Goal: Information Seeking & Learning: Check status

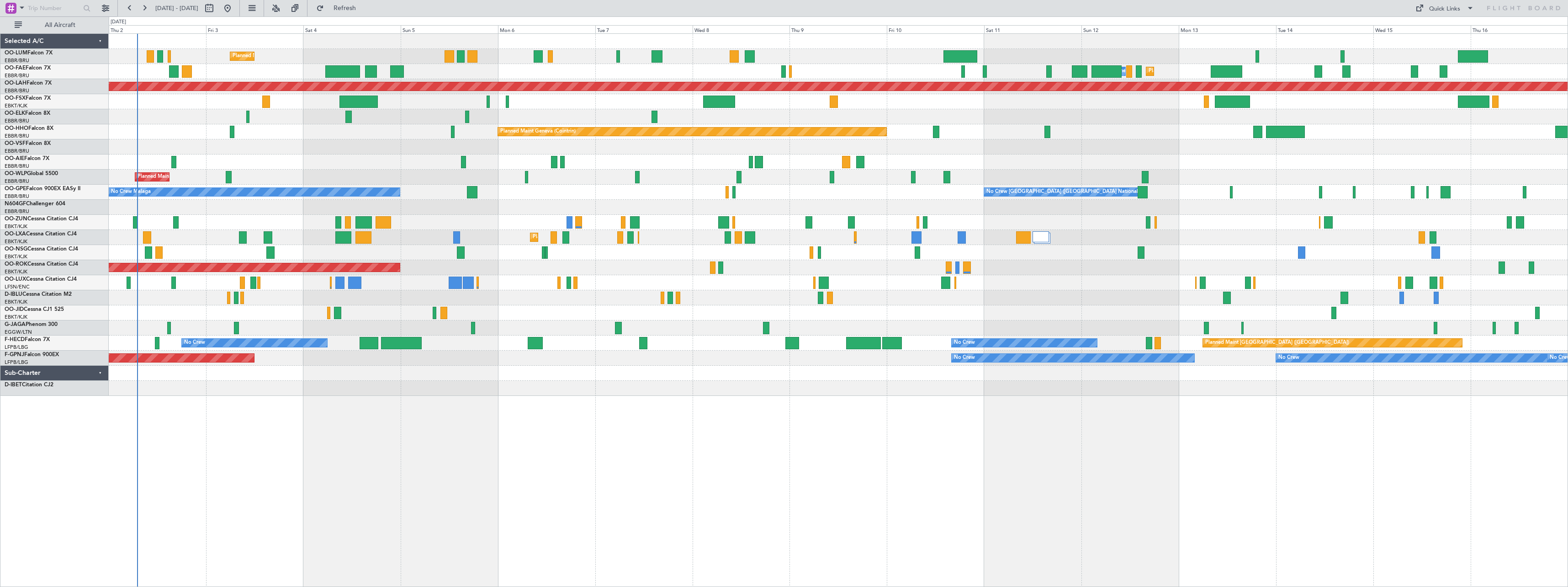
click at [391, 420] on div "Planned Maint [GEOGRAPHIC_DATA] ([GEOGRAPHIC_DATA] National) Planned Maint [GEO…" at bounding box center [838, 310] width 1459 height 554
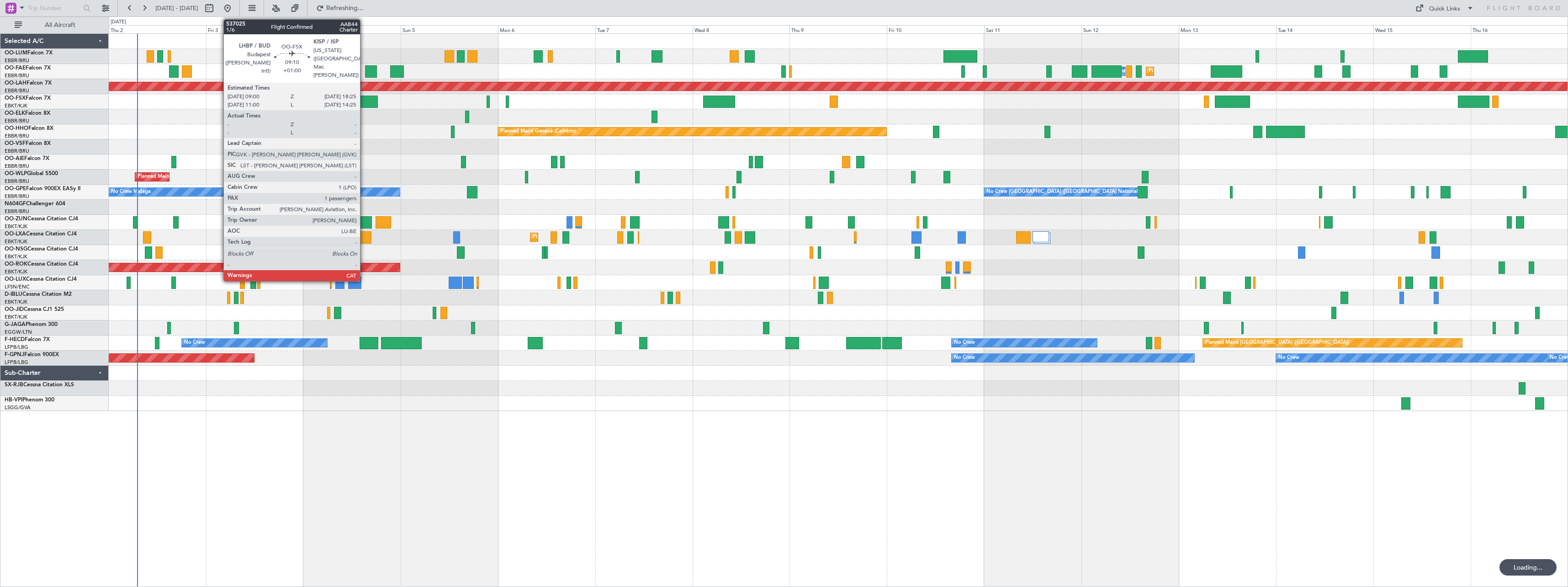
click at [364, 100] on div at bounding box center [359, 102] width 38 height 12
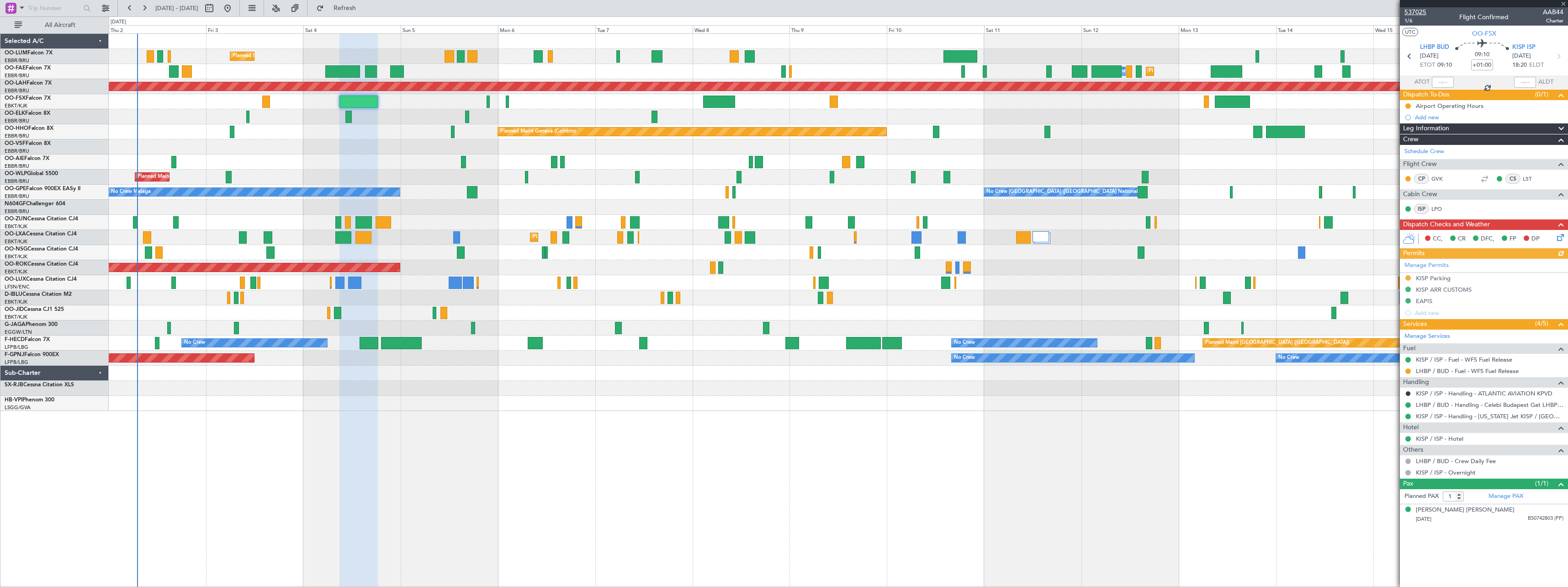
click at [1419, 12] on span "537025" at bounding box center [1415, 12] width 22 height 10
click at [1565, 2] on span at bounding box center [1563, 4] width 9 height 9
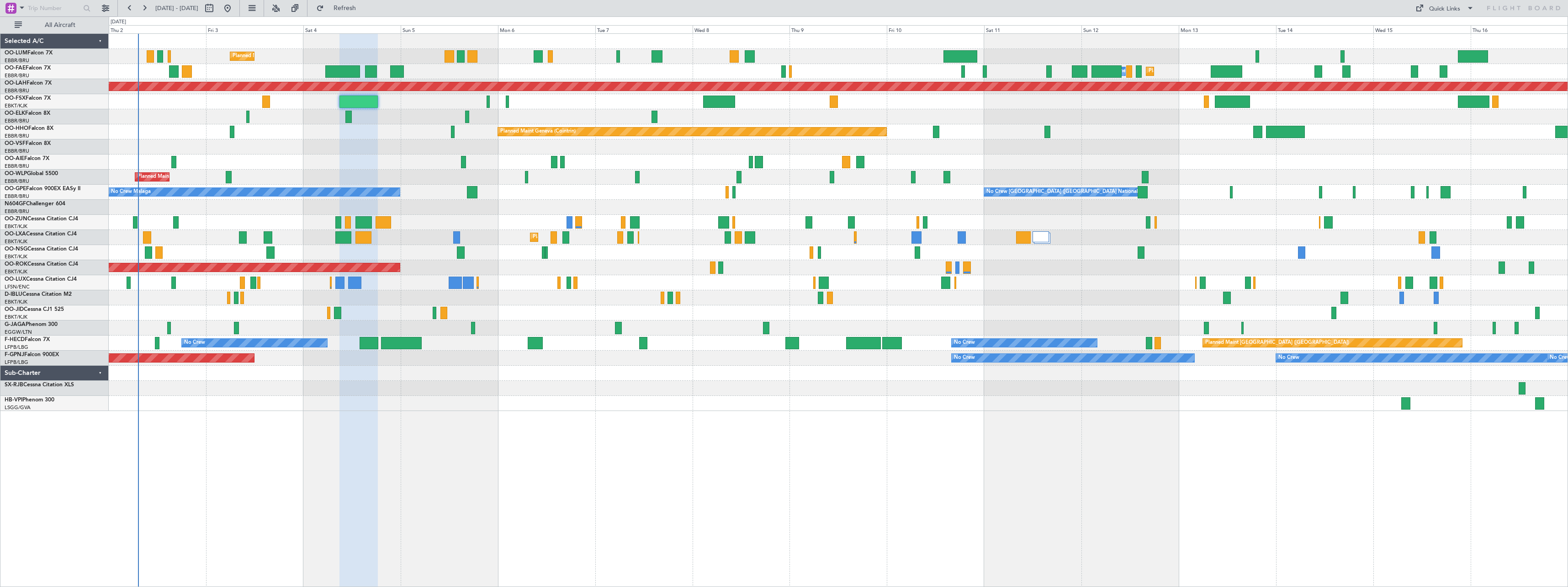
type input "0"
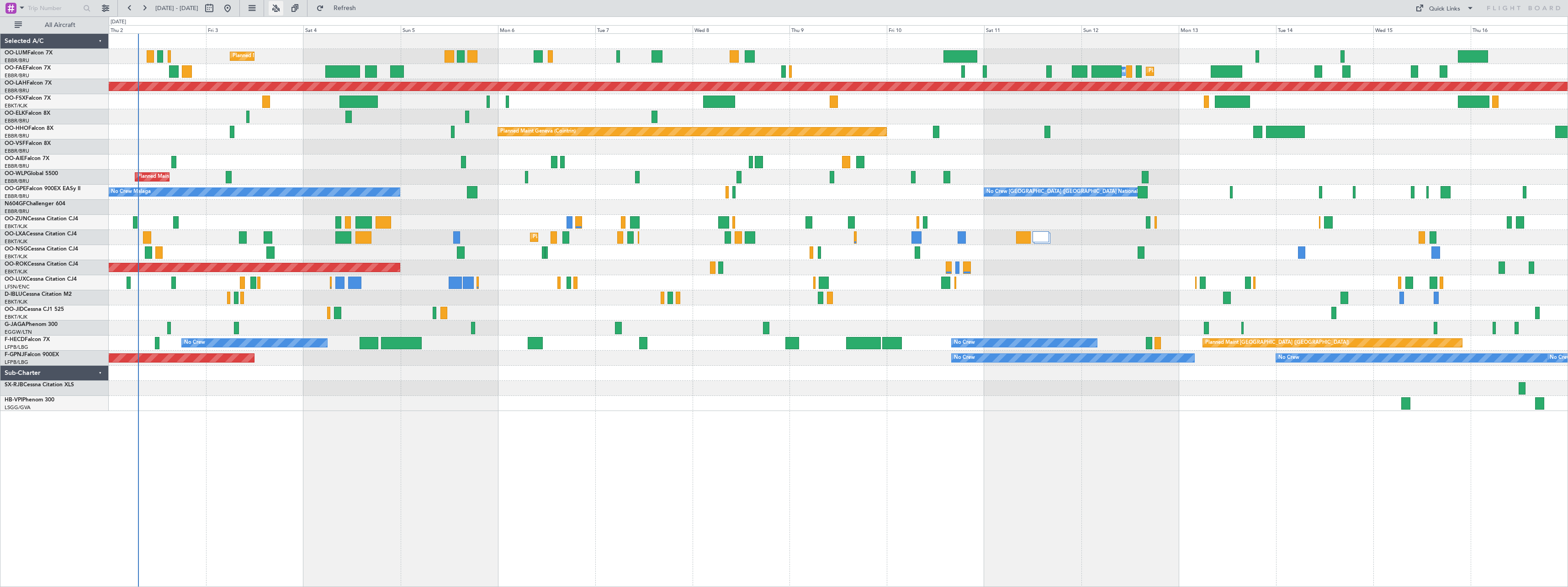
click at [283, 1] on button at bounding box center [276, 9] width 15 height 15
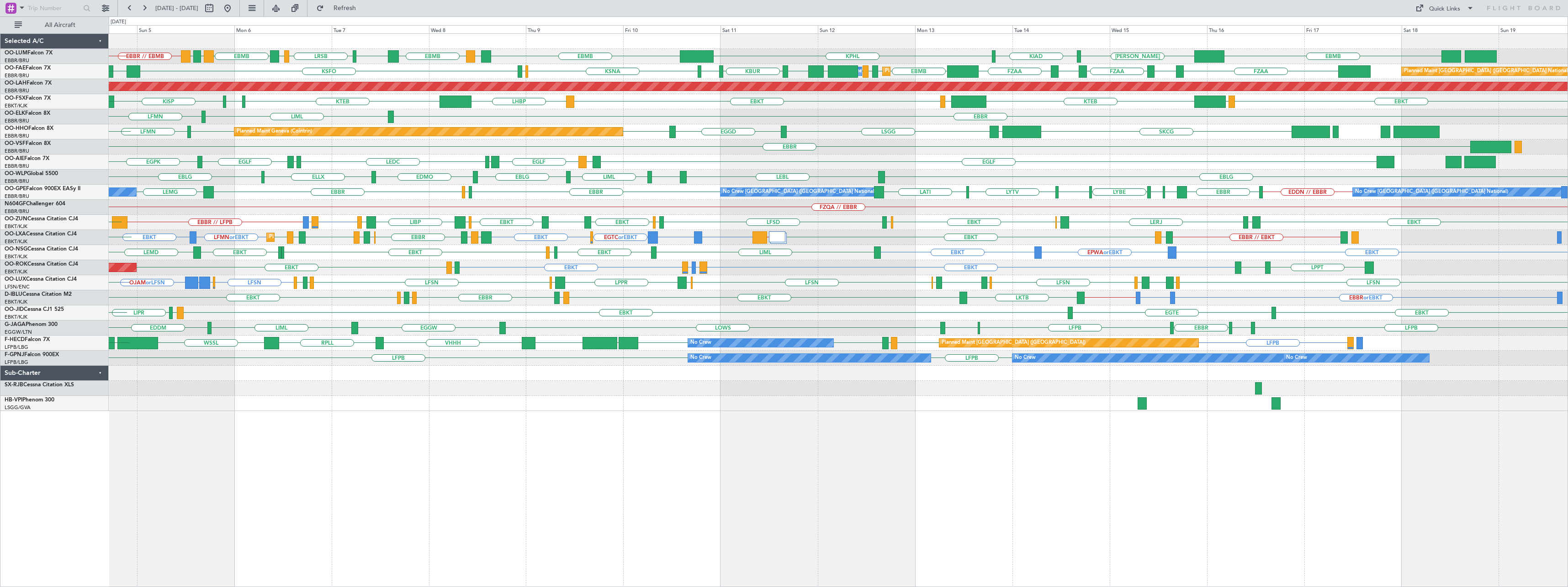
click at [1013, 243] on div "EBMB [PERSON_NAME] KIAD EBBR // EBMB EBMB LATI EBMB LROP LRSB BKPR EBMB LRSB EY…" at bounding box center [838, 222] width 1459 height 377
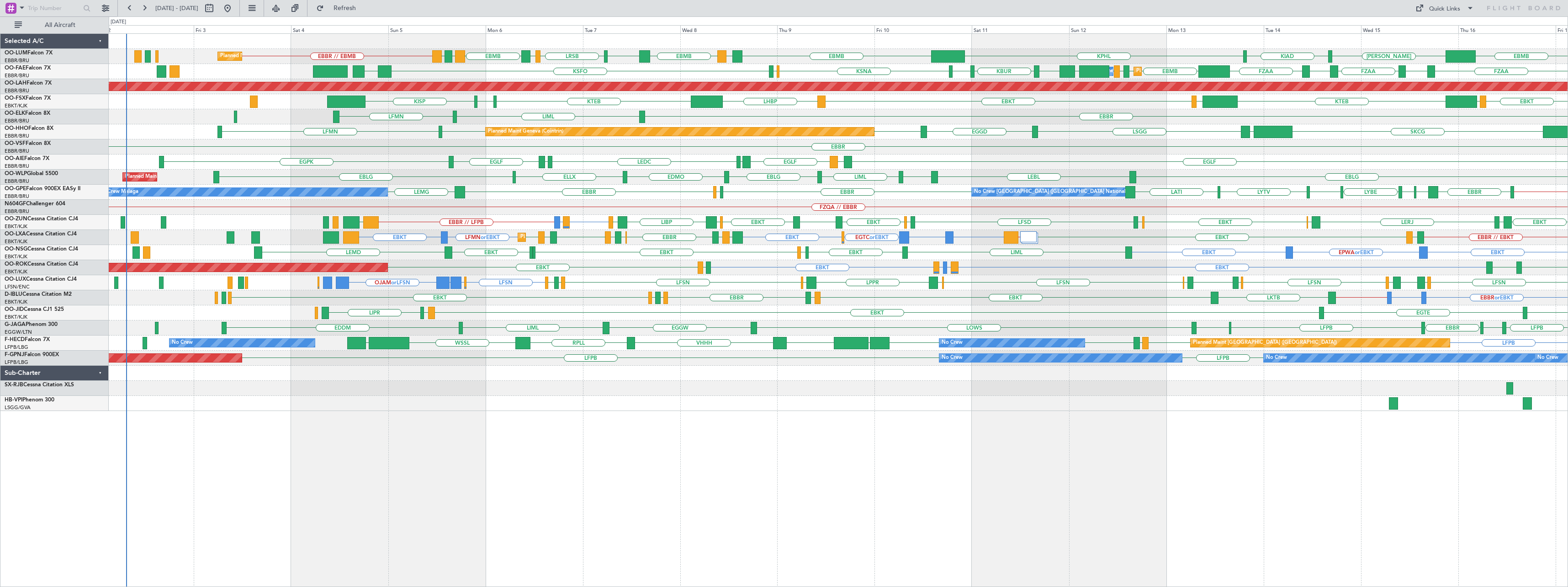
click at [622, 276] on div "EBMB [PERSON_NAME] KIAD EBBR // EBMB EBMB LATI EBMB LROP LRSB BKPR EBMB LRSB EY…" at bounding box center [838, 222] width 1459 height 377
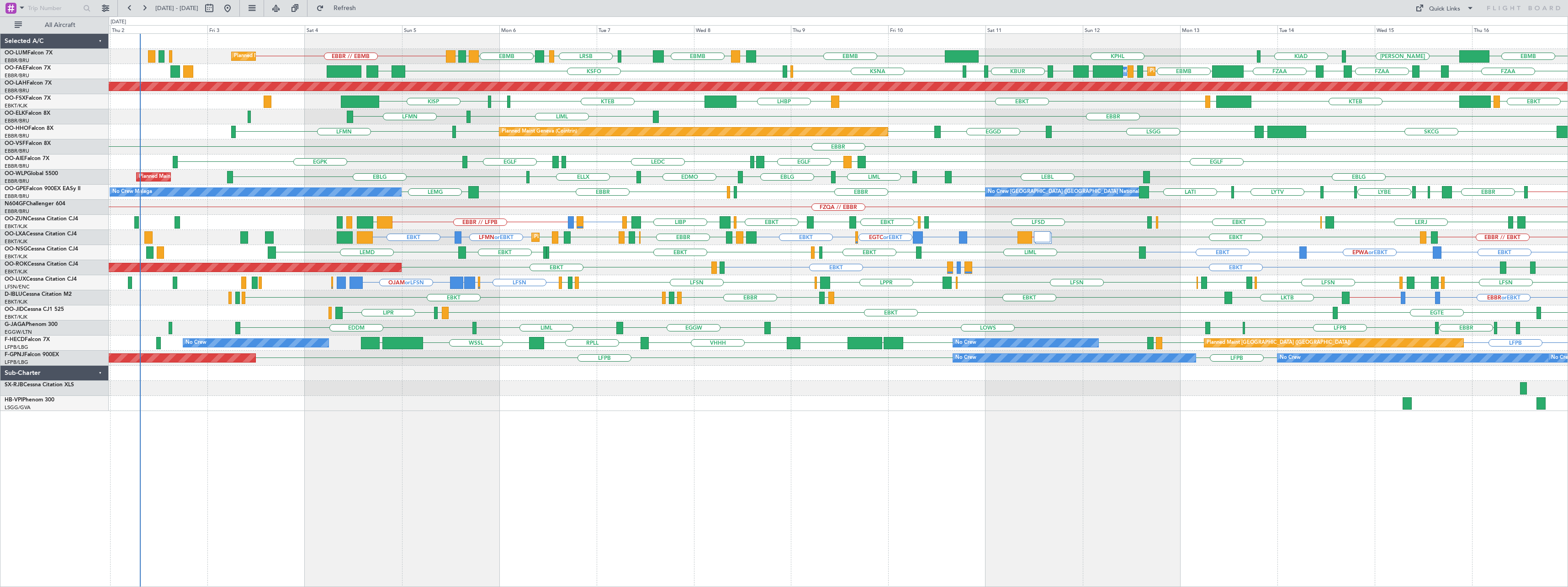
click at [612, 273] on div "EBMB [PERSON_NAME] KIAD EBBR // EBMB EBMB LATI EBMB LROP LRSB BKPR EBMB LRSB EY…" at bounding box center [838, 222] width 1459 height 377
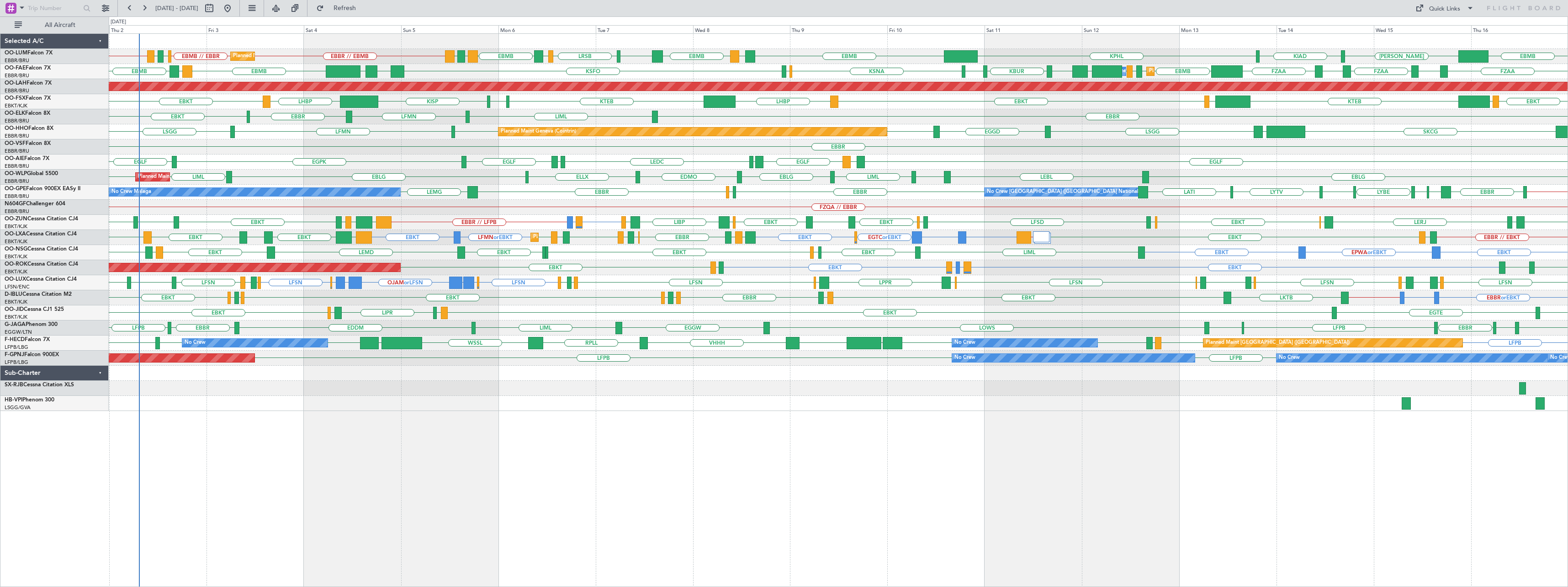
click at [458, 472] on div "EBBR // EBMB EBMB // EBBR ELLX EKCH EBBR // EBMB EBMB LATI EBMB LROP LRSB BKPR …" at bounding box center [838, 310] width 1459 height 554
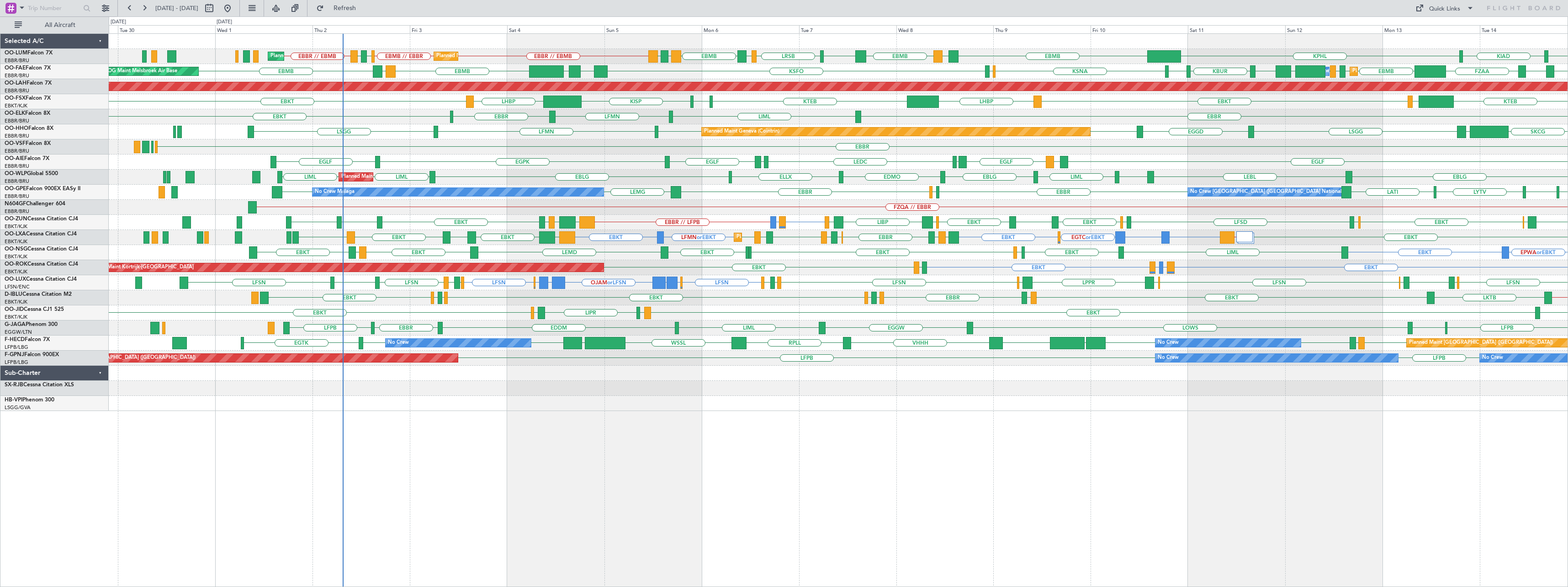
click at [466, 430] on div "EBBR // EBMB EBMB // EBBR ELLX EKCH EBBR // EBMB EBMB LATI EBMB LROP LRSB BKPR …" at bounding box center [838, 310] width 1459 height 554
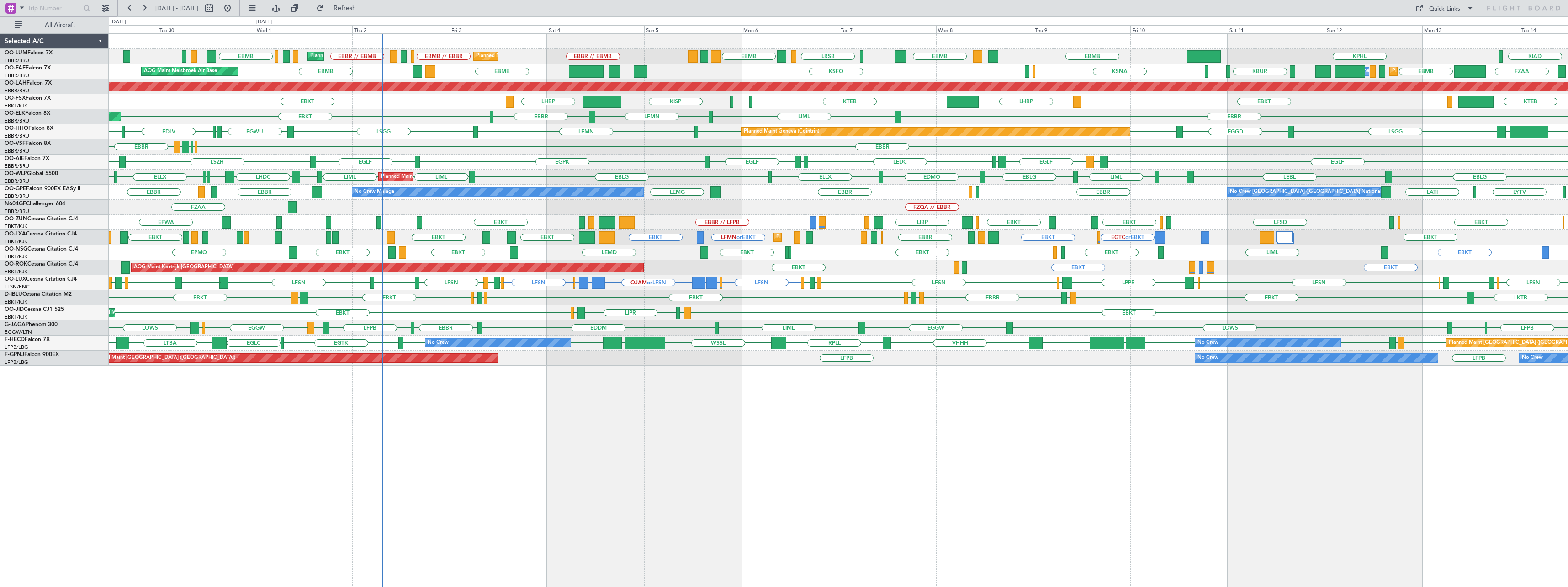
click at [685, 434] on div "Planned Maint [GEOGRAPHIC_DATA] ([GEOGRAPHIC_DATA] National) Planned Maint [GEO…" at bounding box center [838, 310] width 1459 height 554
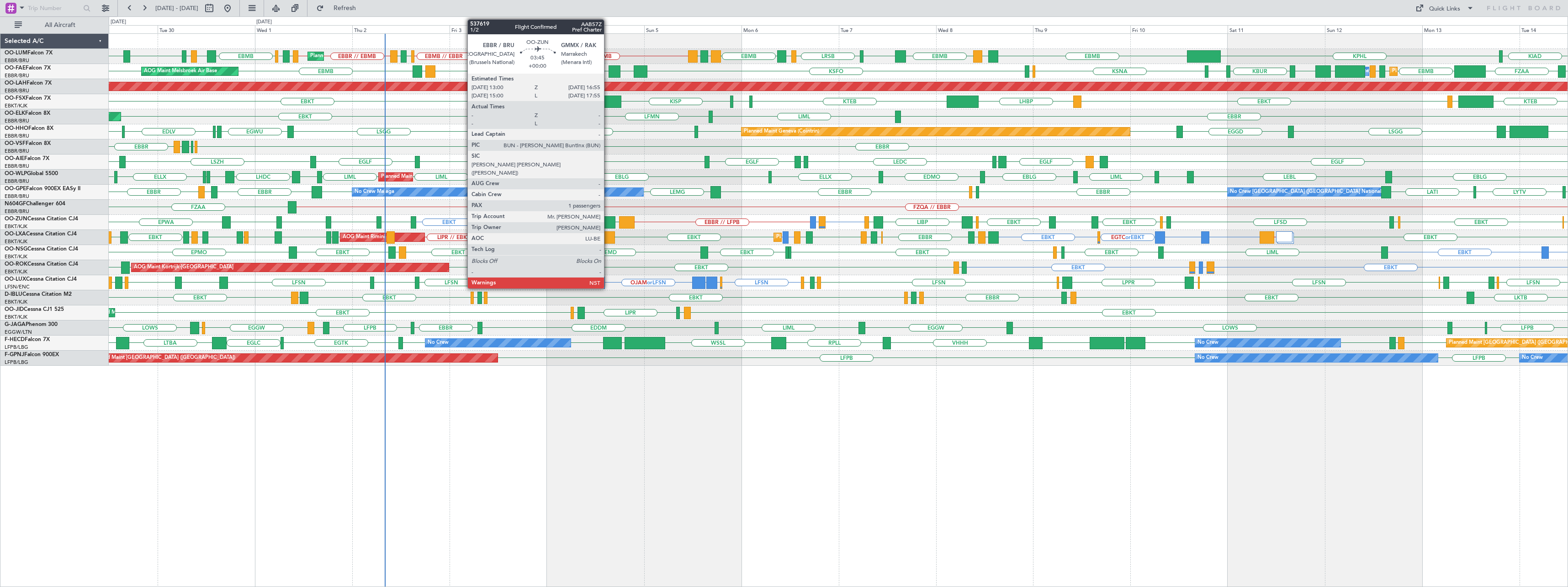
click at [608, 221] on div at bounding box center [607, 222] width 16 height 12
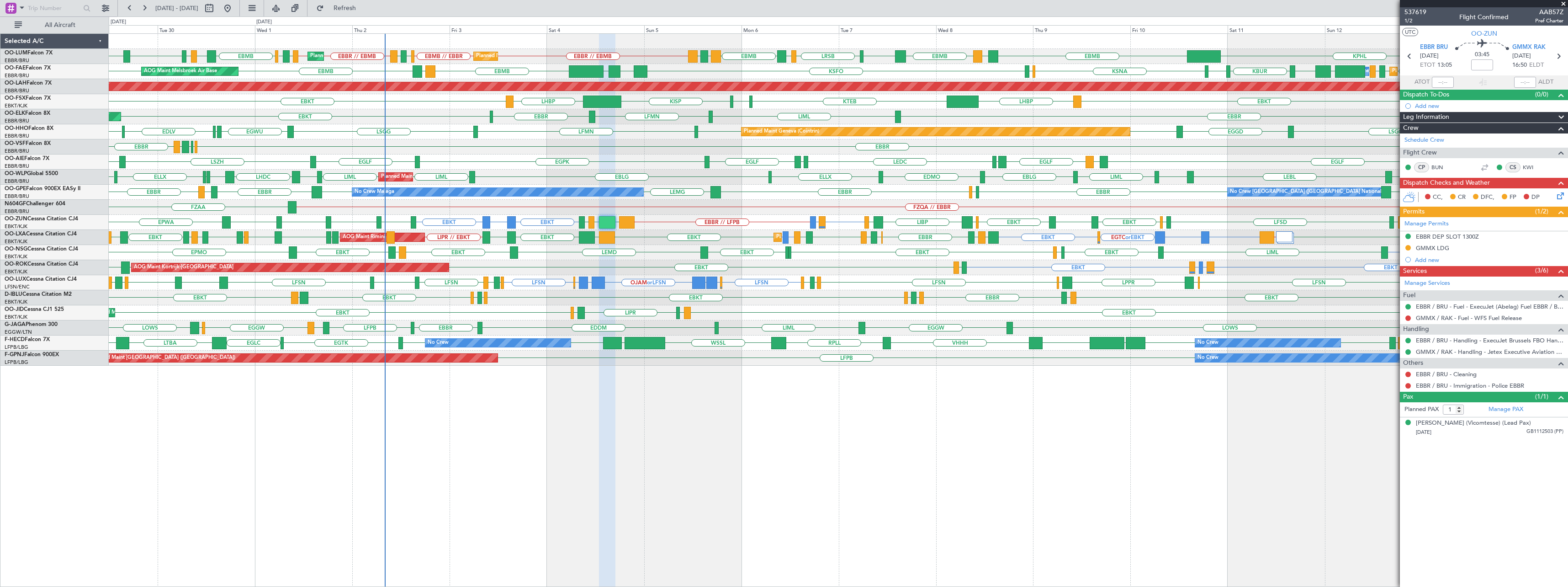
click at [1563, 2] on span at bounding box center [1563, 4] width 9 height 9
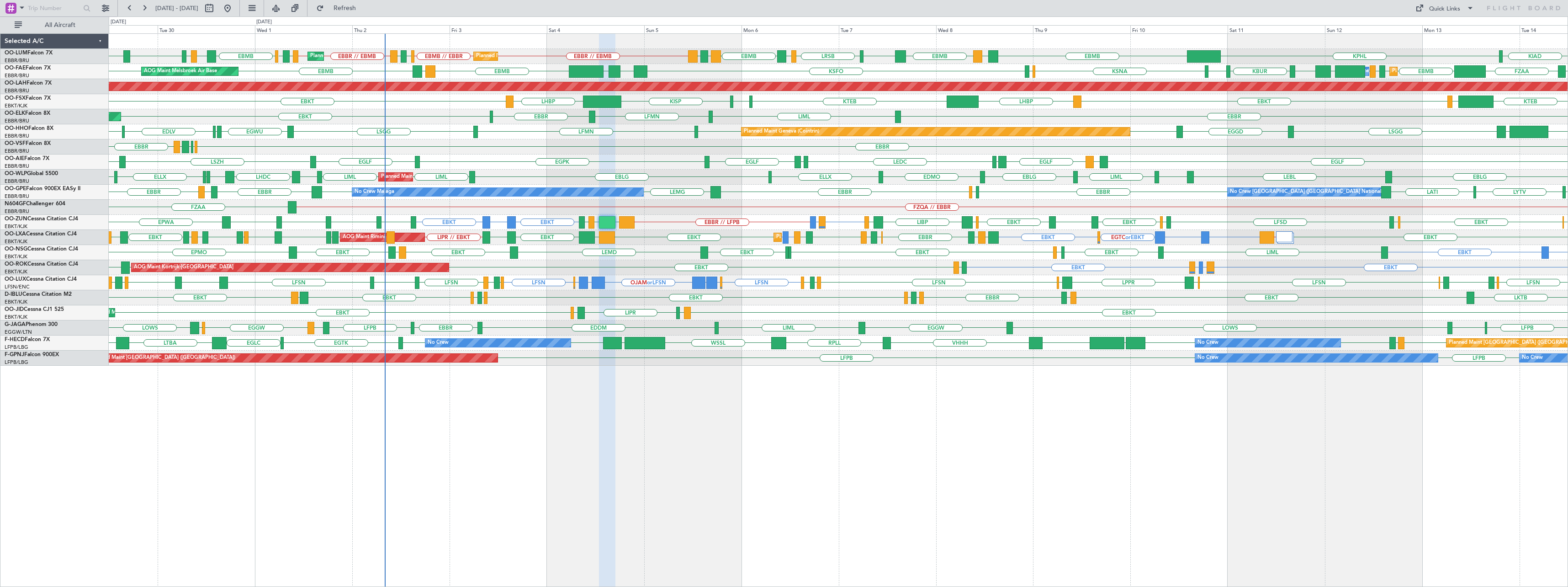
type input "0"
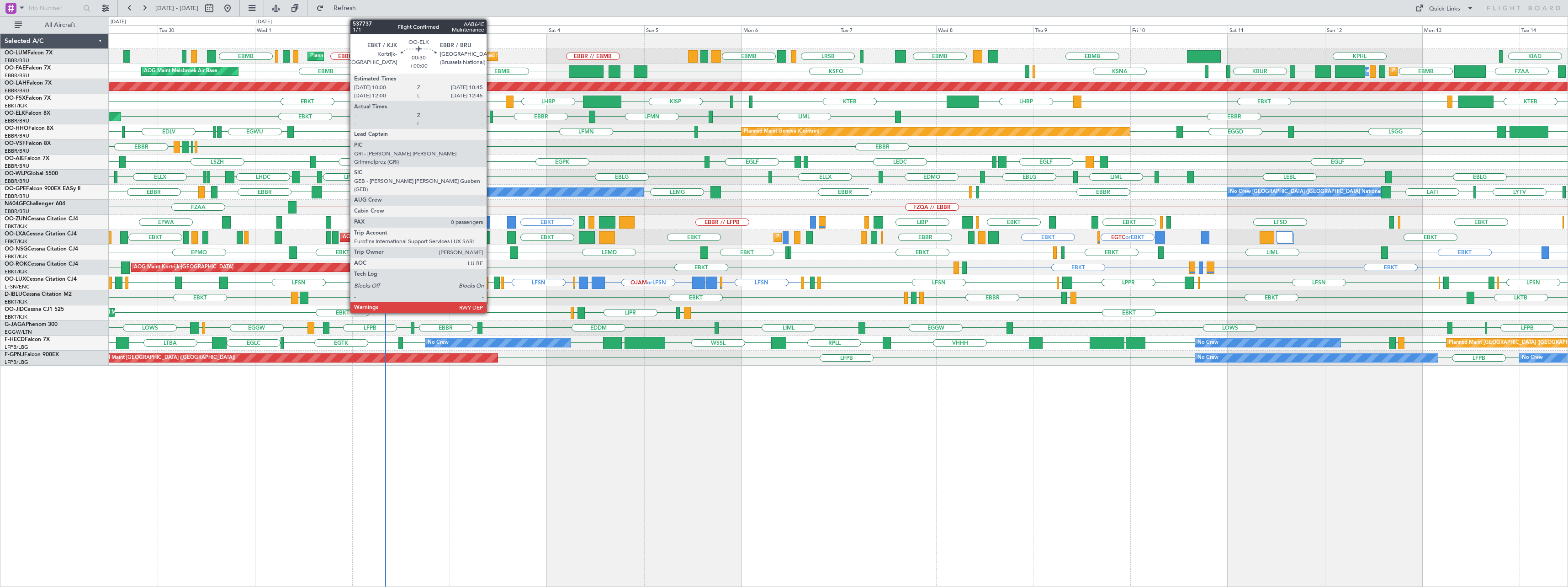
click at [491, 114] on div at bounding box center [491, 117] width 3 height 12
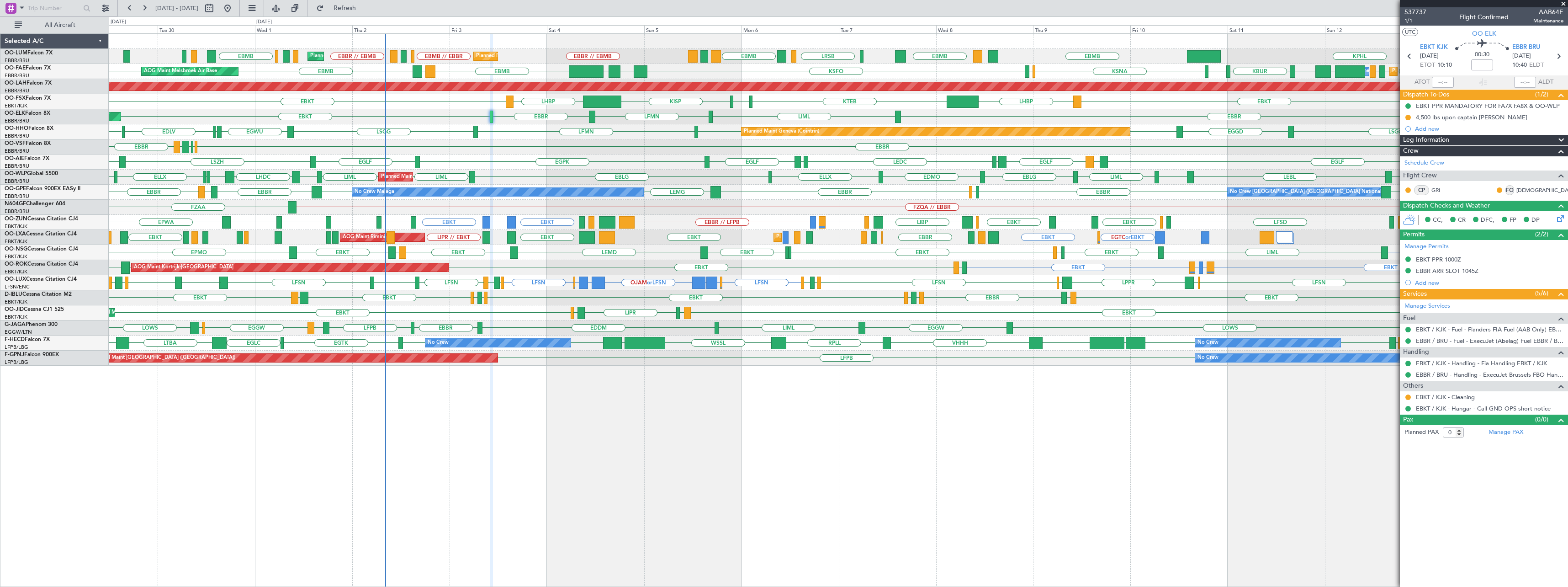
click at [1565, 4] on span at bounding box center [1563, 4] width 9 height 9
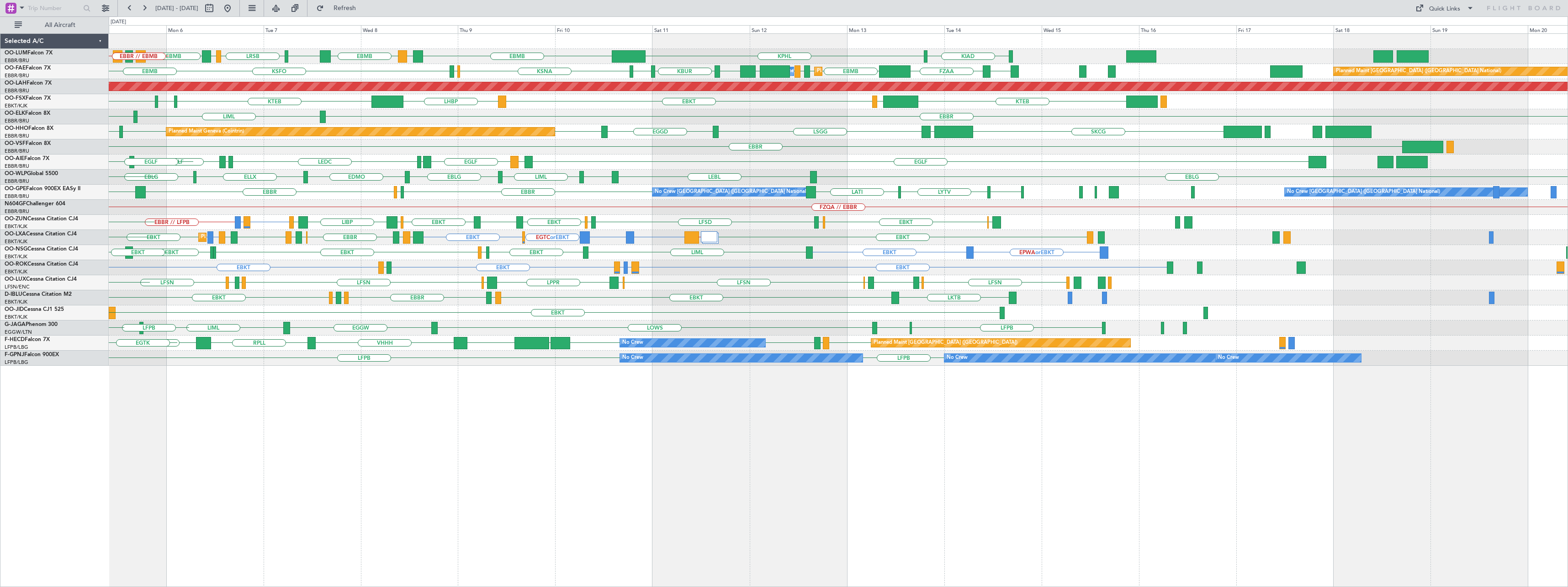
click at [825, 199] on div "KIAD EBBR // EBMB KPHL EBMB LATI EBMB LROP LRSB BKPR EBMB LRSB EYVI Planned Mai…" at bounding box center [838, 200] width 1459 height 332
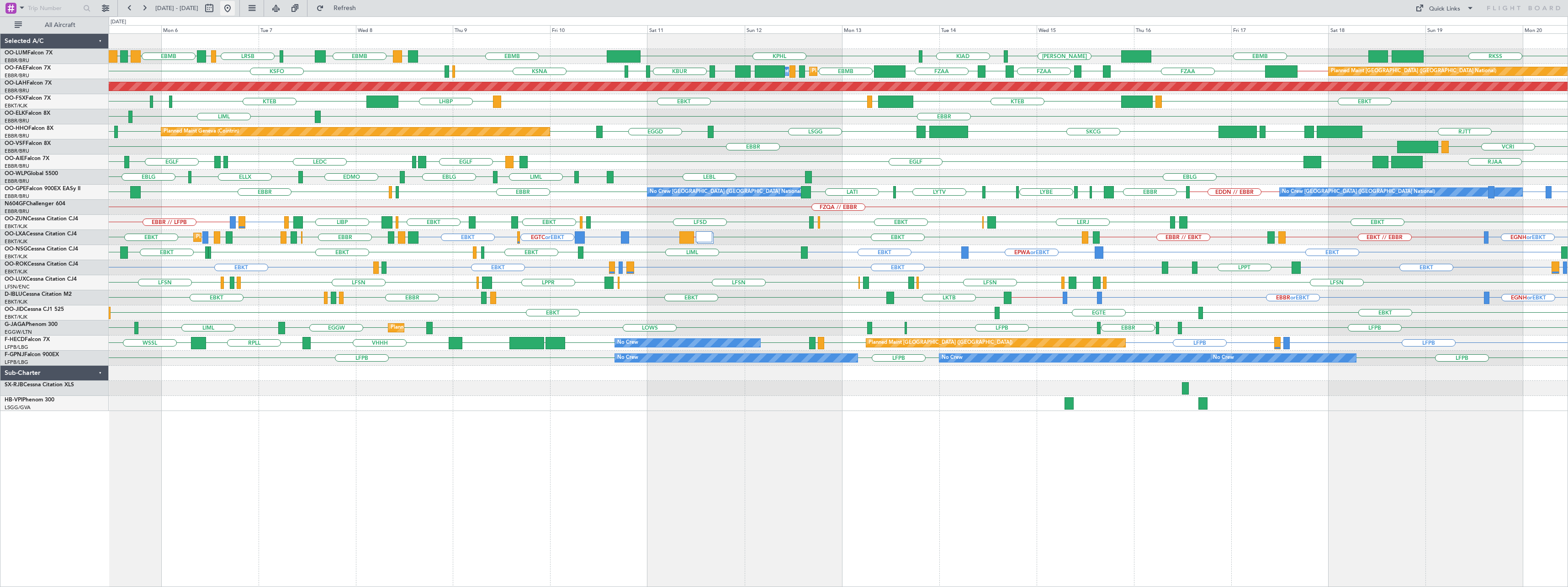
click at [235, 9] on button at bounding box center [228, 9] width 15 height 15
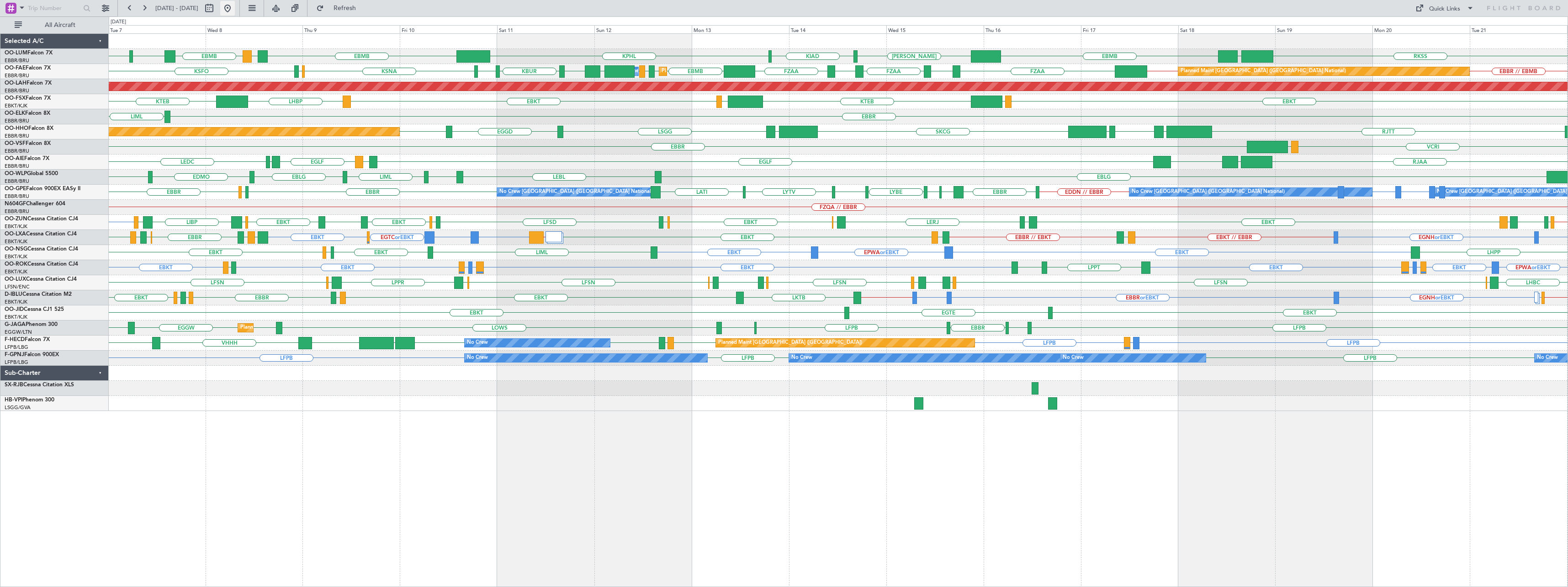
click at [235, 8] on button at bounding box center [228, 9] width 15 height 15
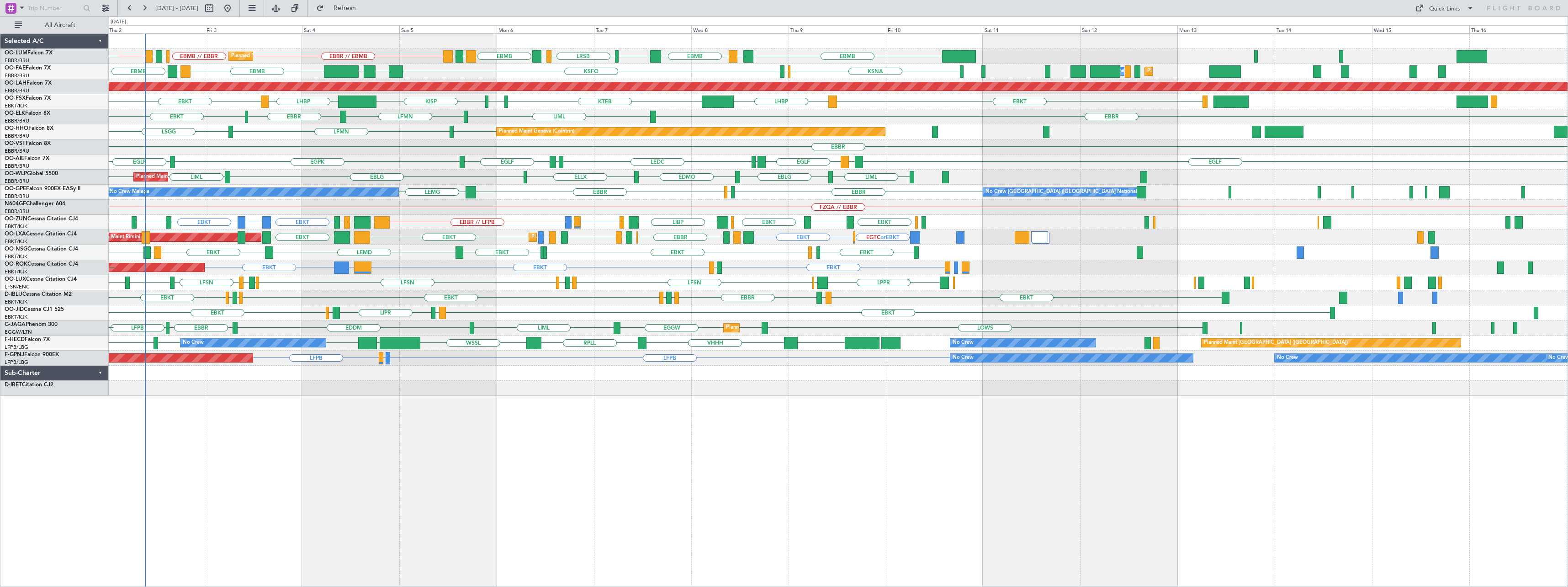
click at [369, 452] on div "EBMB LATI EBMB LROP LRSB BKPR EBMB EBBR // EBMB EYVI LRSB ELLX EKCH EBBR // EBM…" at bounding box center [838, 310] width 1459 height 554
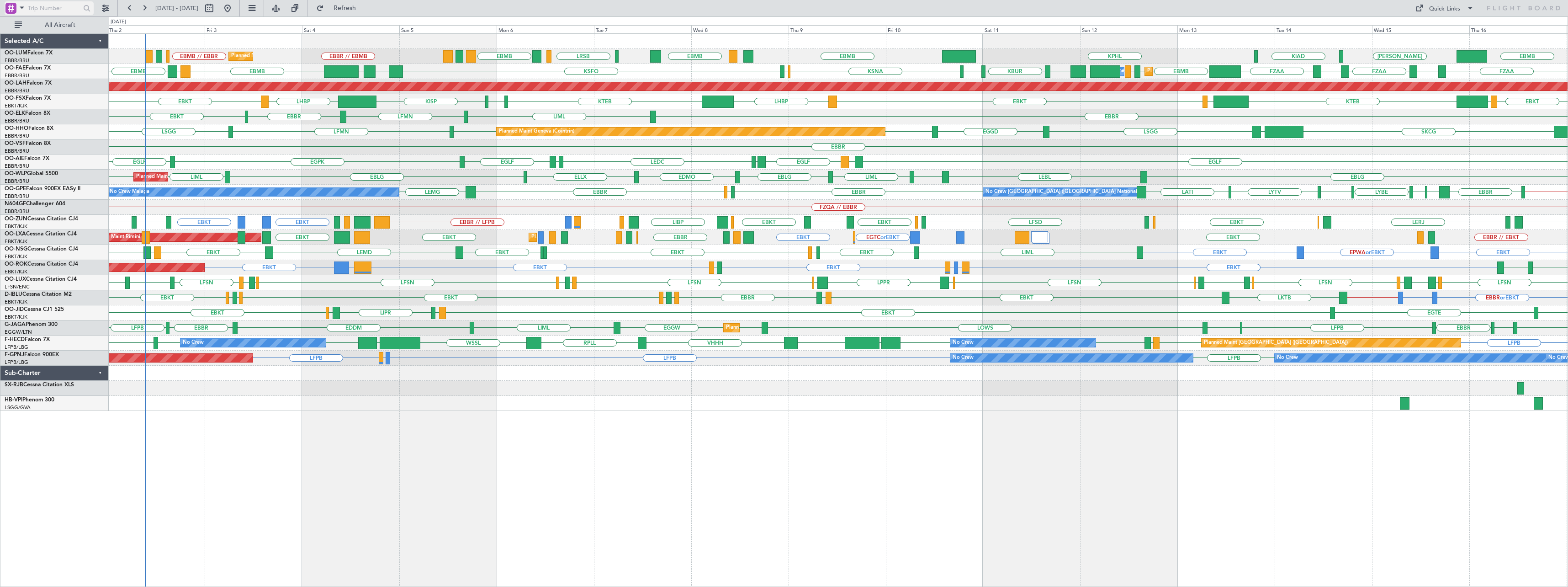
click at [19, 9] on span at bounding box center [22, 7] width 11 height 12
click at [30, 69] on span "Airport" at bounding box center [31, 73] width 19 height 9
click at [52, 9] on input "text" at bounding box center [54, 8] width 52 height 14
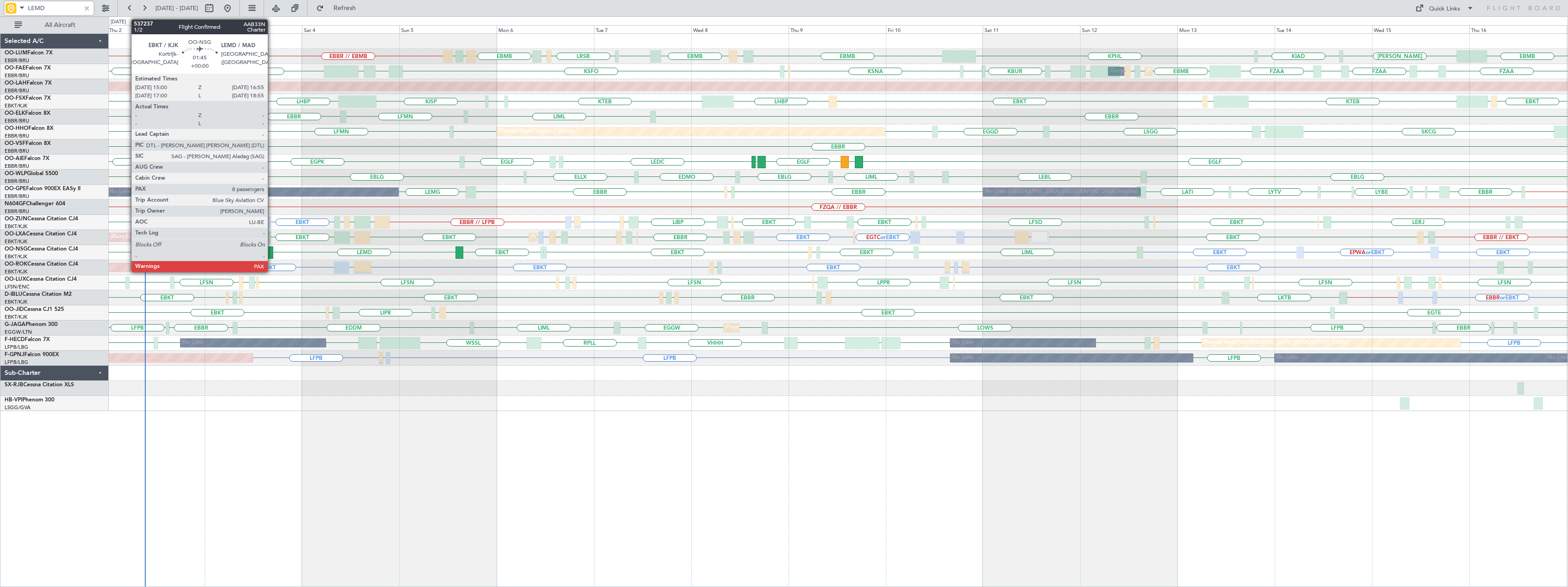
click at [272, 251] on div at bounding box center [269, 253] width 9 height 12
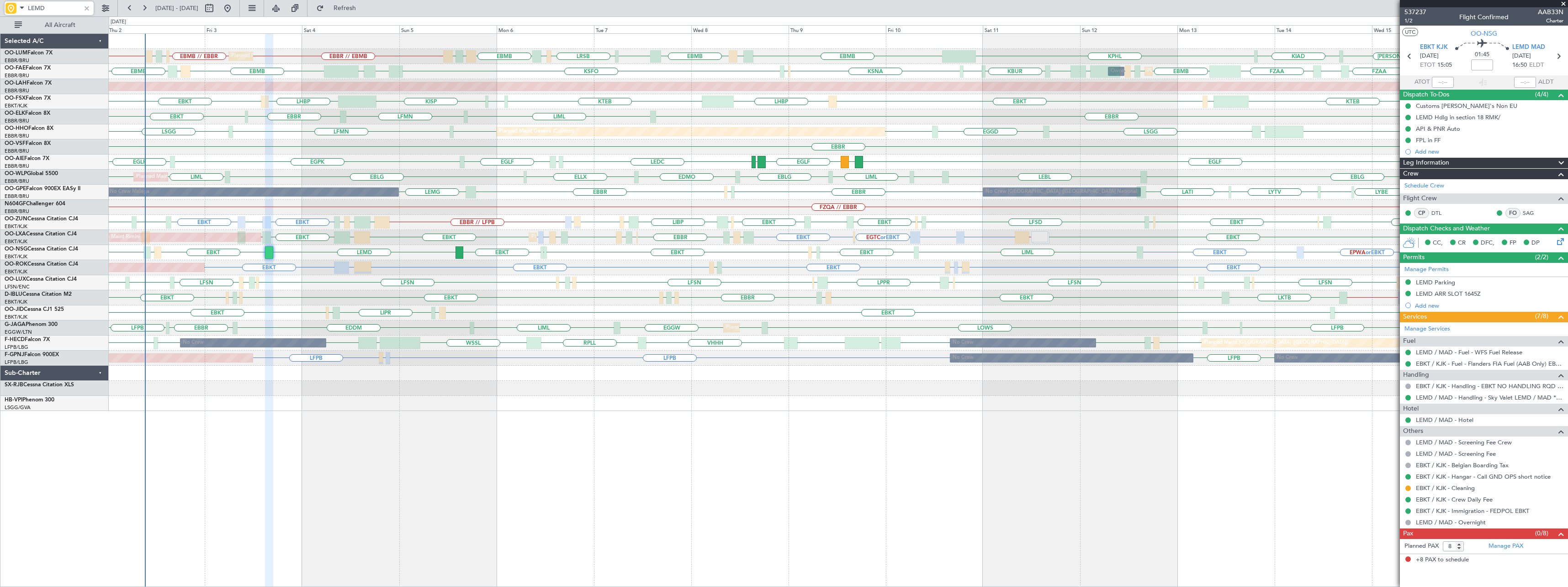
type input "LEMD"
click at [1563, 4] on span at bounding box center [1563, 4] width 9 height 9
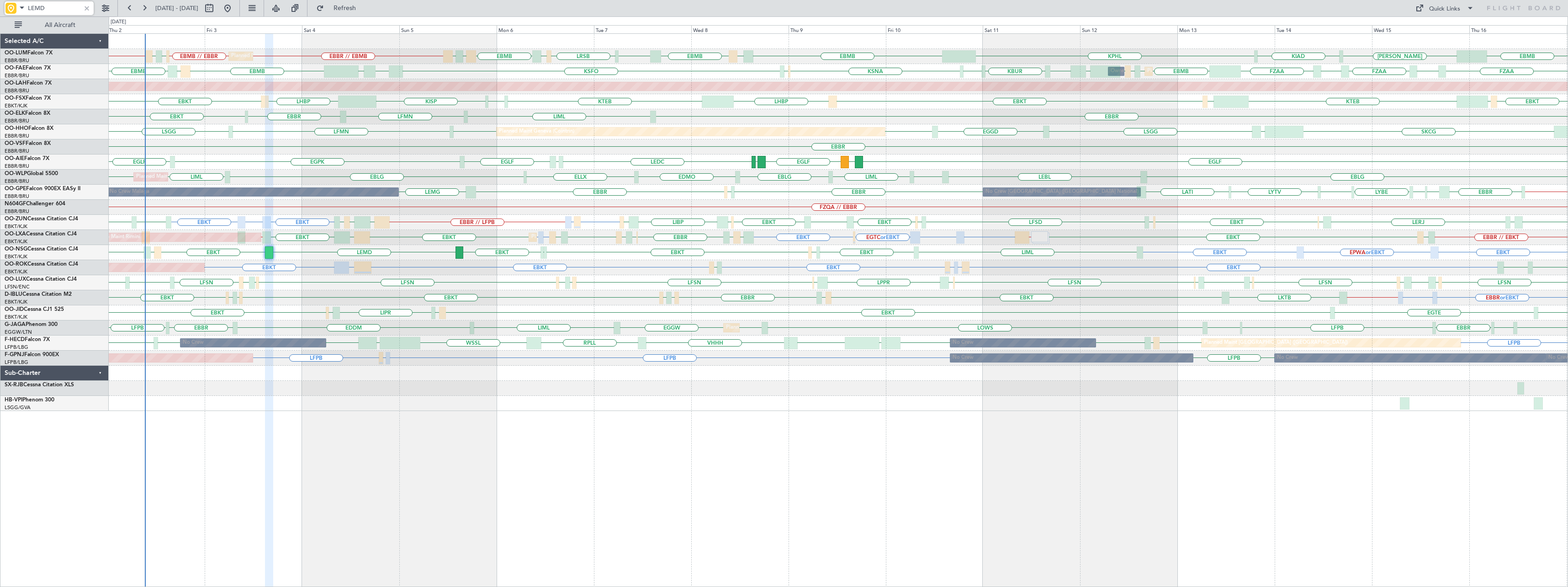
type input "0"
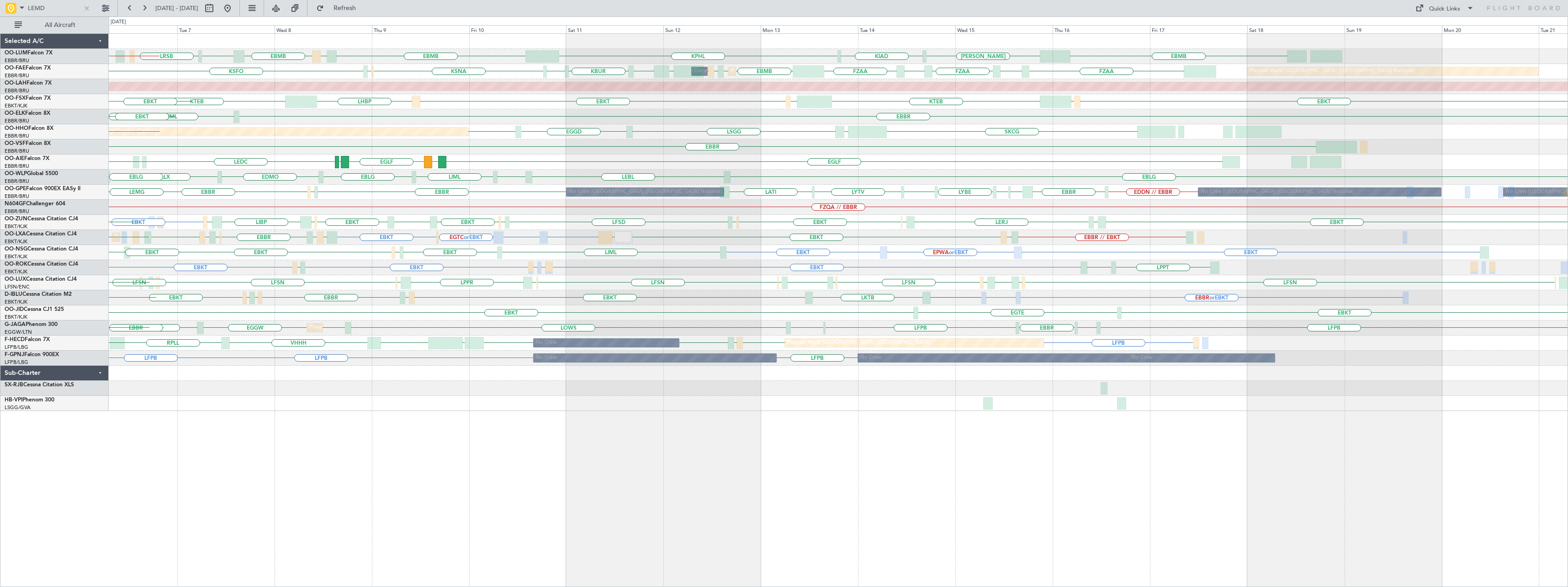
click at [942, 448] on div "EBMB KORF KIAD KPHL EBMB LATI EBMB LROP LRSB BKPR EBMB LRSB EYVI EBBR // EBMB P…" at bounding box center [838, 310] width 1459 height 554
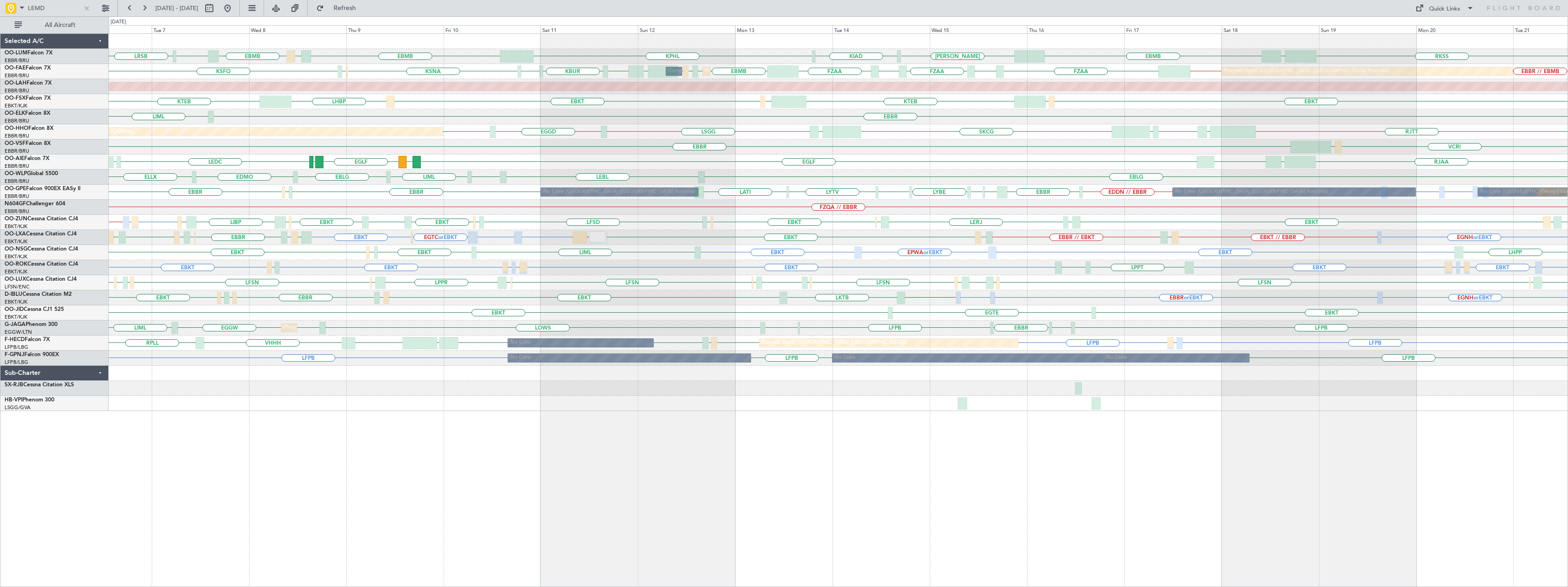
click at [842, 473] on div "RKSS UBBB EBMB KORF KIAD KPHL EBMB LATI EBMB LROP LRSB Planned Maint Brussels (…" at bounding box center [838, 310] width 1459 height 554
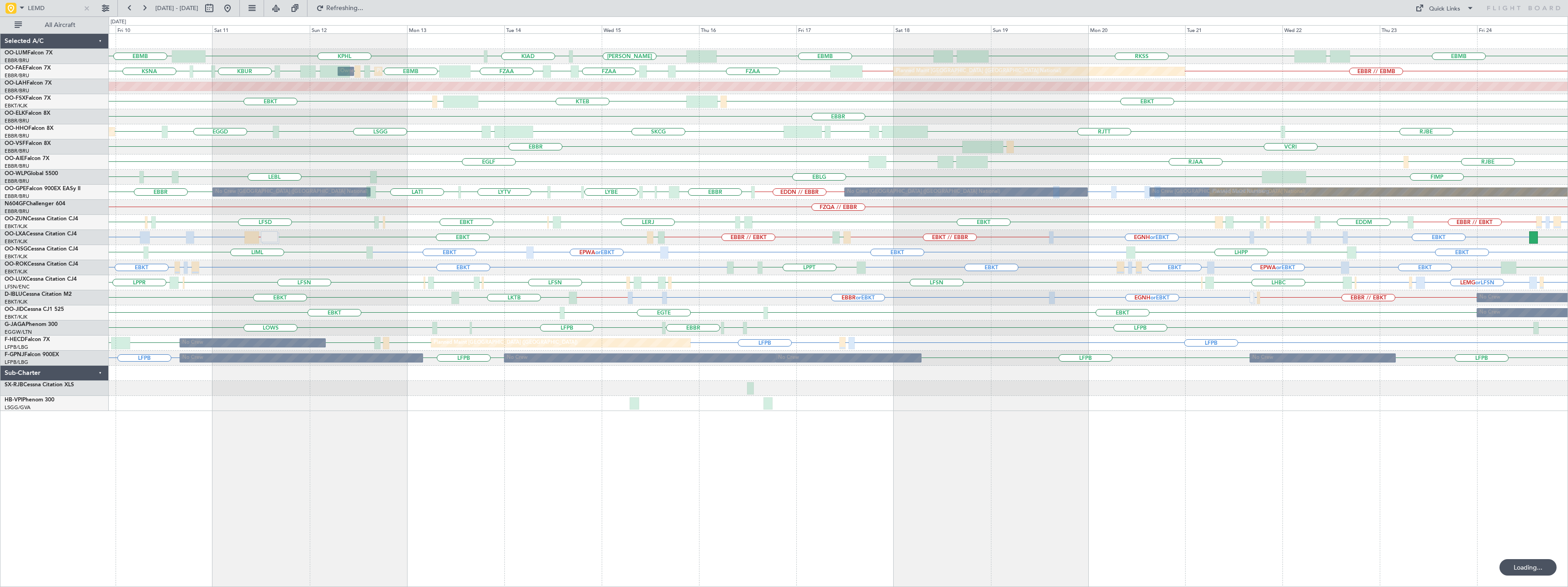
click at [679, 468] on div "RKSS UBBB EBMB KORF KIAD EBMB UBBB KPHL EBMB Owner Melsbroek Air Base Owner Mel…" at bounding box center [838, 310] width 1459 height 554
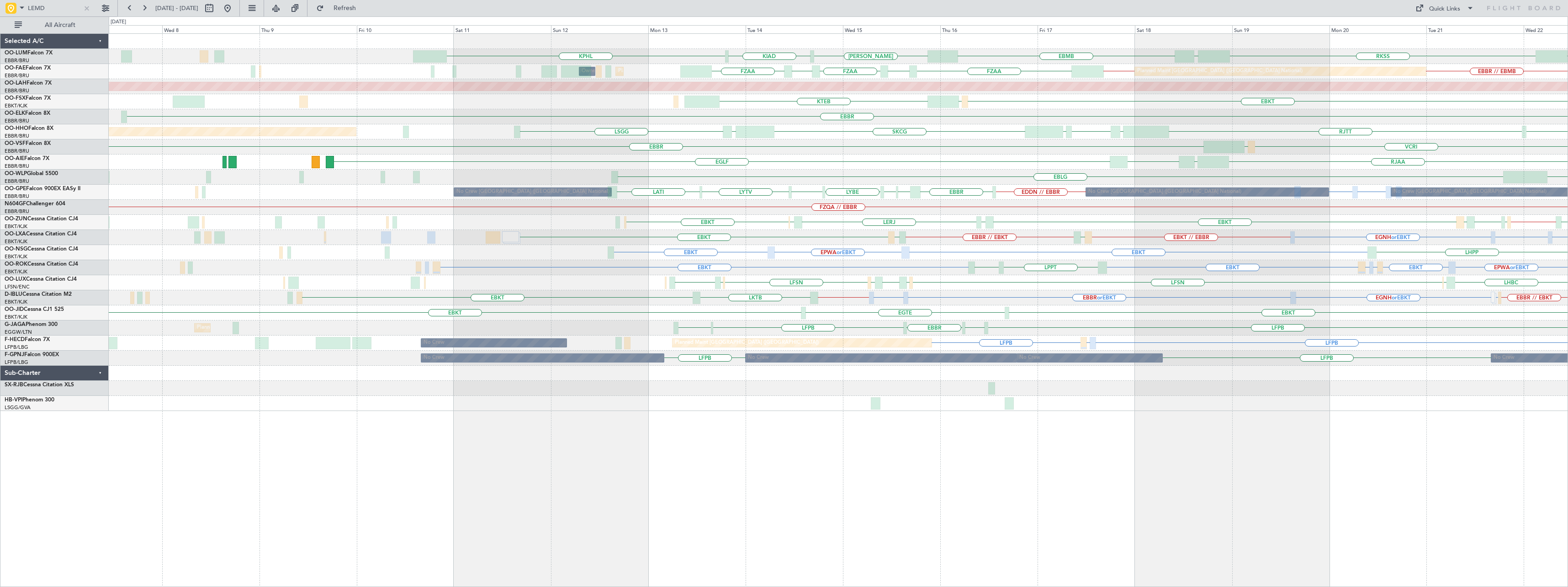
click at [1017, 426] on div "RKSS UBBB EBMB KORF KIAD UBBB KPHL EBMB EBMB // EBBR FZAA FZOA FZAA FZIC FZAA E…" at bounding box center [838, 310] width 1459 height 554
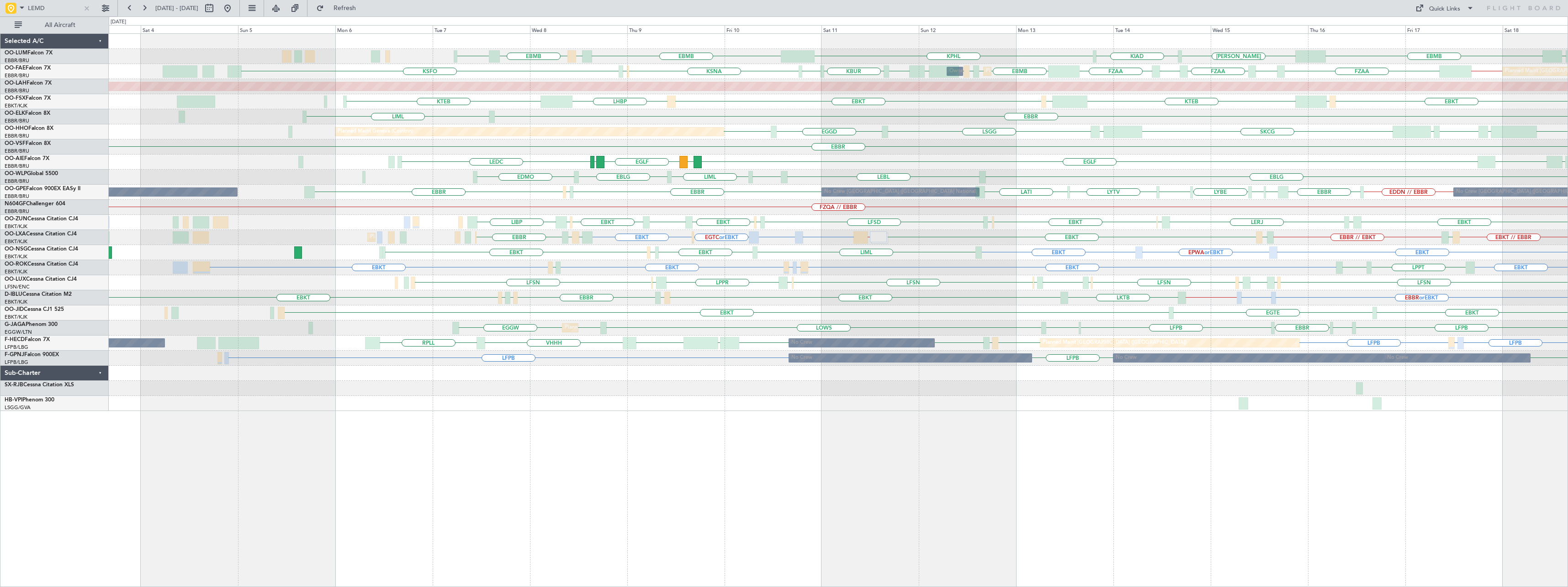
click at [615, 445] on div "UBBB EBMB KORF KIAD KPHL EBMB LATI EBMB LROP Planned Maint Brussels (Brussels N…" at bounding box center [838, 310] width 1459 height 554
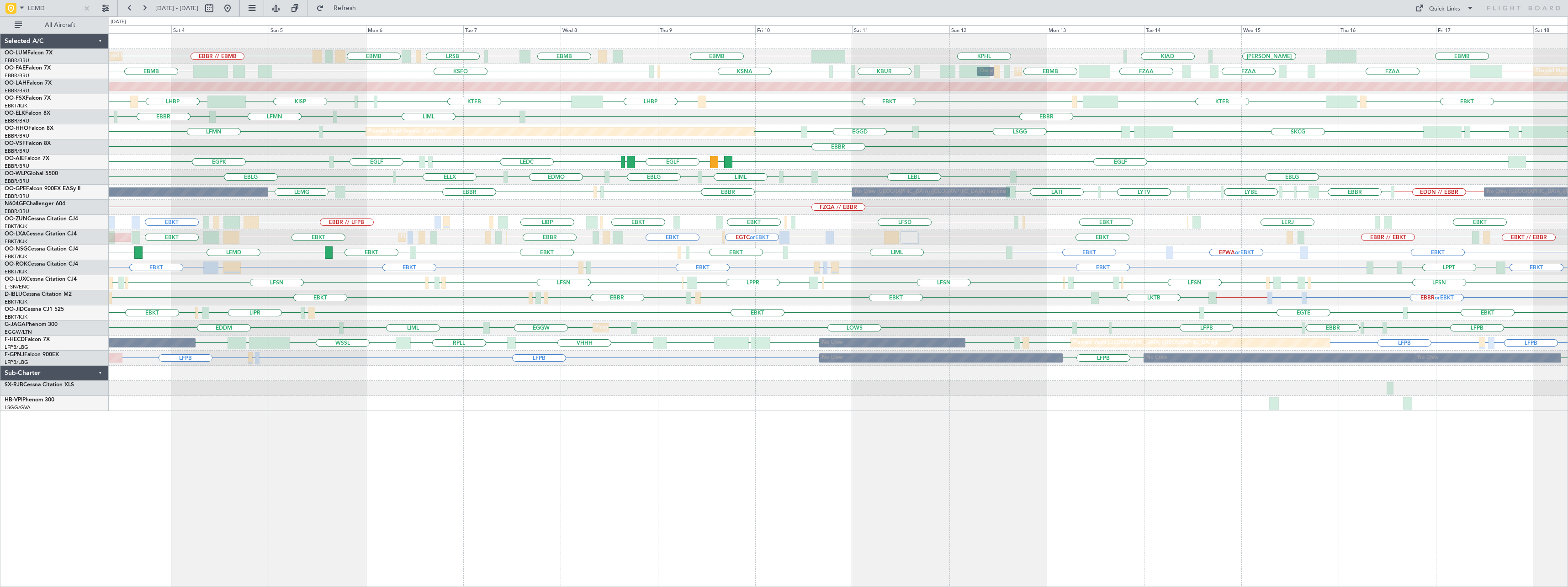
click at [475, 447] on div "Planned Maint Brussels (Brussels National) EBMB KORF KIAD KPHL EBMB EBBR // EBM…" at bounding box center [838, 310] width 1459 height 554
